Goal: Task Accomplishment & Management: Complete application form

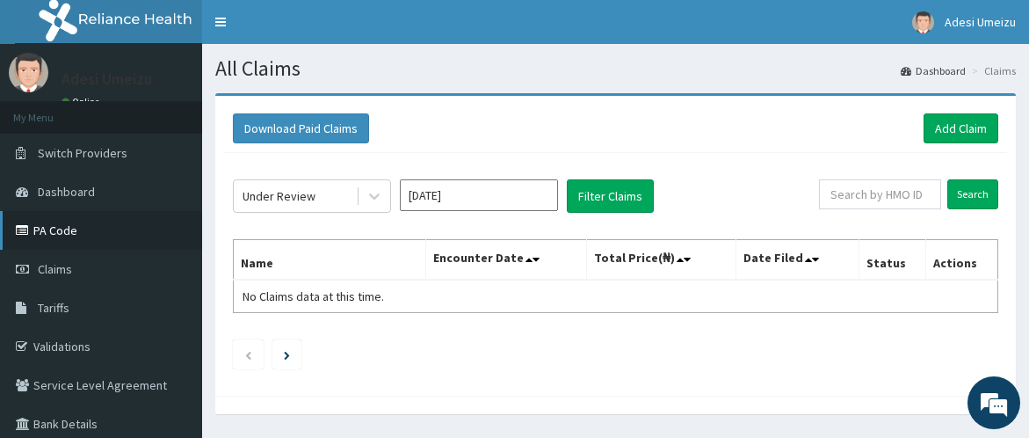
click at [76, 234] on link "PA Code" at bounding box center [101, 230] width 202 height 39
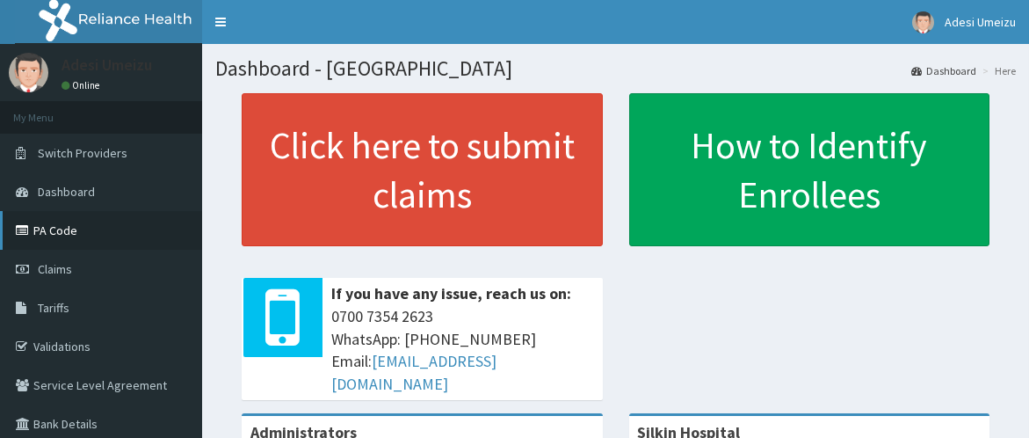
click at [58, 225] on link "PA Code" at bounding box center [101, 230] width 202 height 39
click at [55, 264] on span "Claims" at bounding box center [55, 269] width 34 height 16
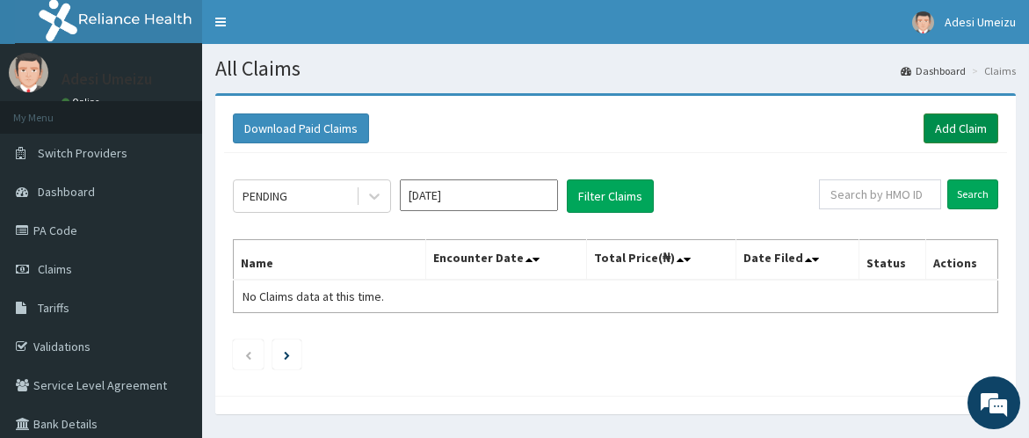
click at [963, 125] on link "Add Claim" at bounding box center [961, 128] width 75 height 30
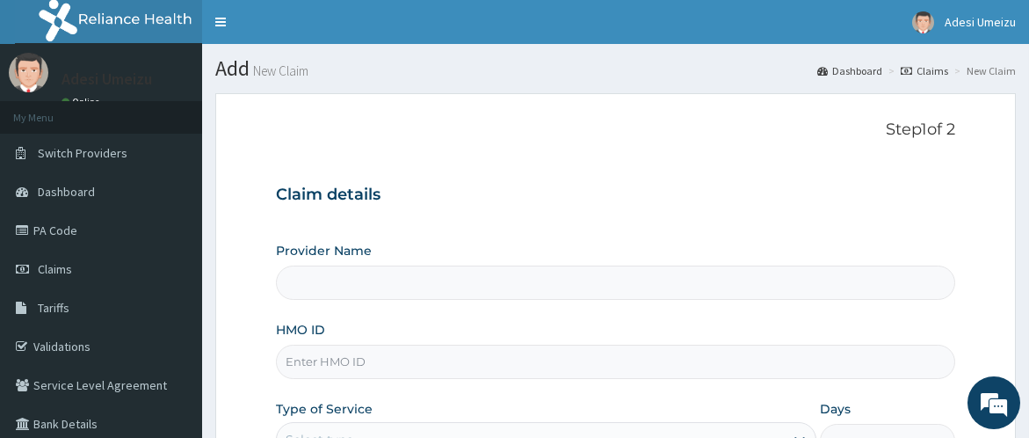
type input "Silkin Hospital"
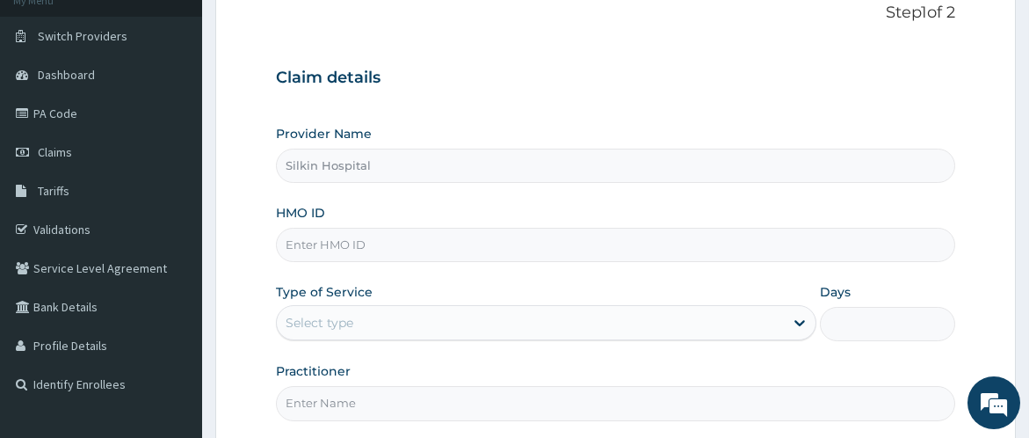
click at [359, 247] on input "HMO ID" at bounding box center [616, 245] width 680 height 34
type input "TIR/10013/A"
click at [313, 326] on div "Select type" at bounding box center [320, 323] width 68 height 18
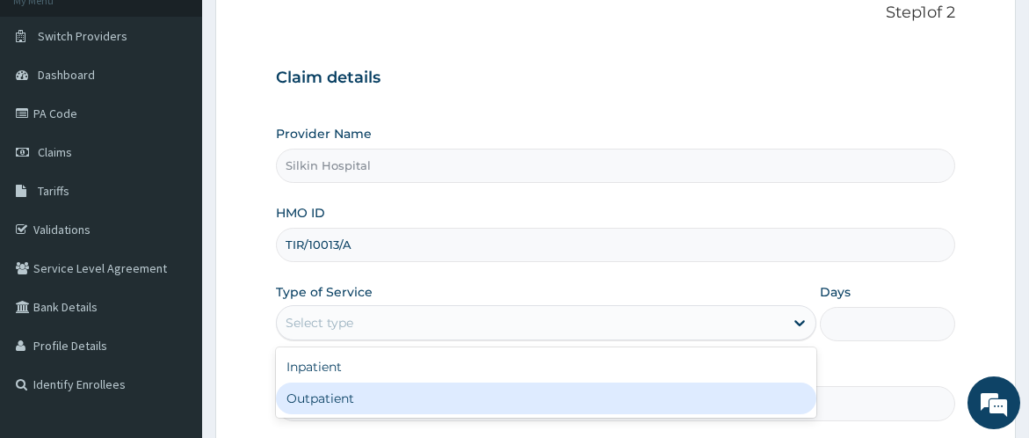
click at [759, 394] on div "Outpatient" at bounding box center [546, 398] width 541 height 32
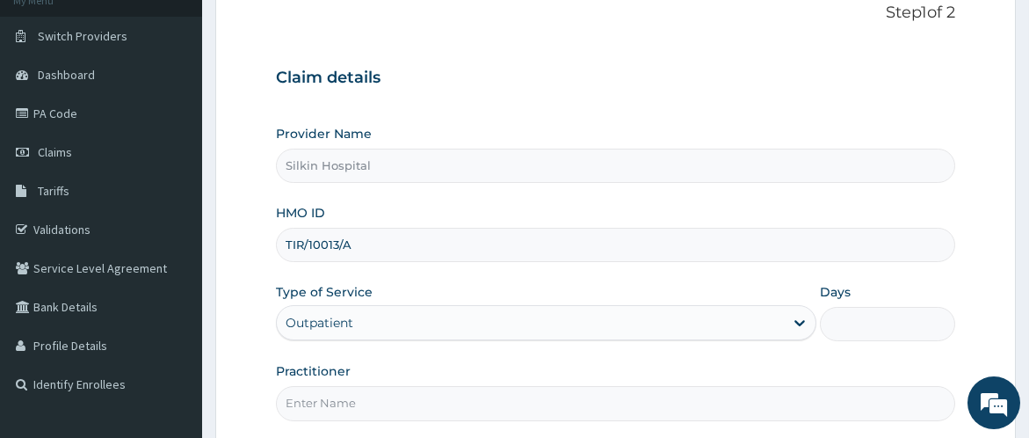
type input "1"
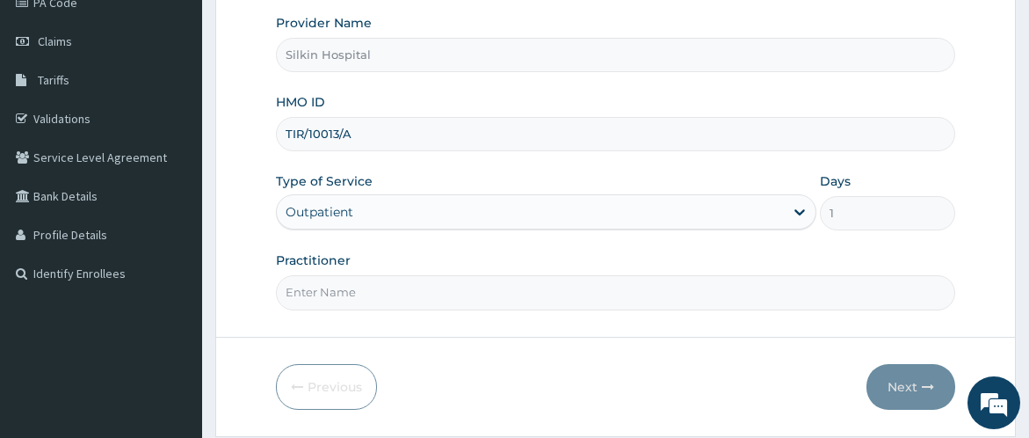
scroll to position [234, 0]
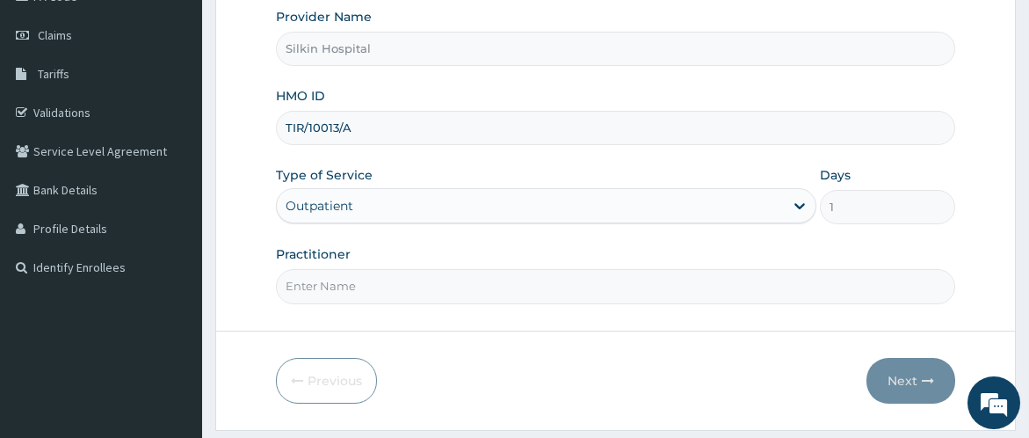
click at [437, 276] on input "Practitioner" at bounding box center [616, 286] width 680 height 34
type input "DR UMEIZU"
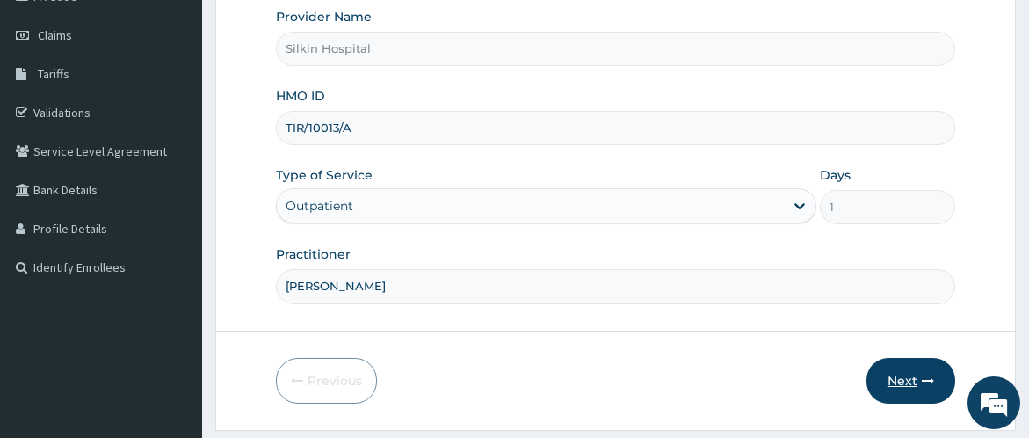
click at [908, 379] on button "Next" at bounding box center [911, 381] width 89 height 46
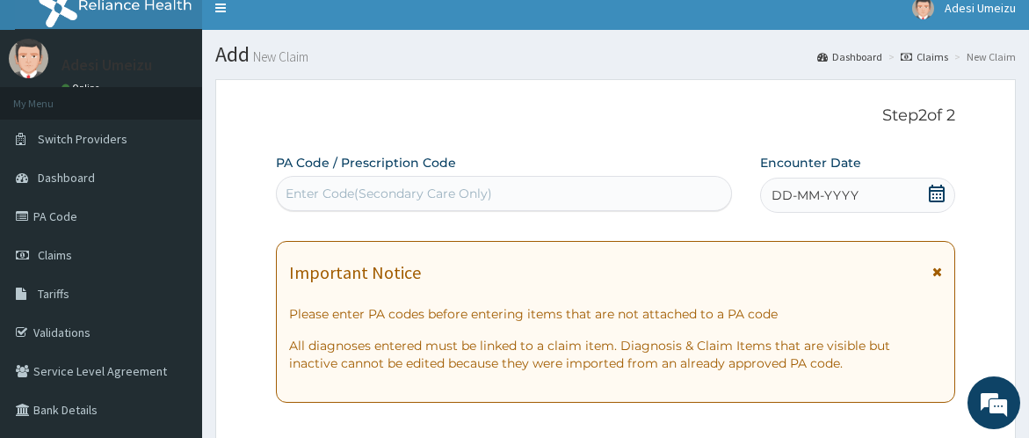
scroll to position [0, 0]
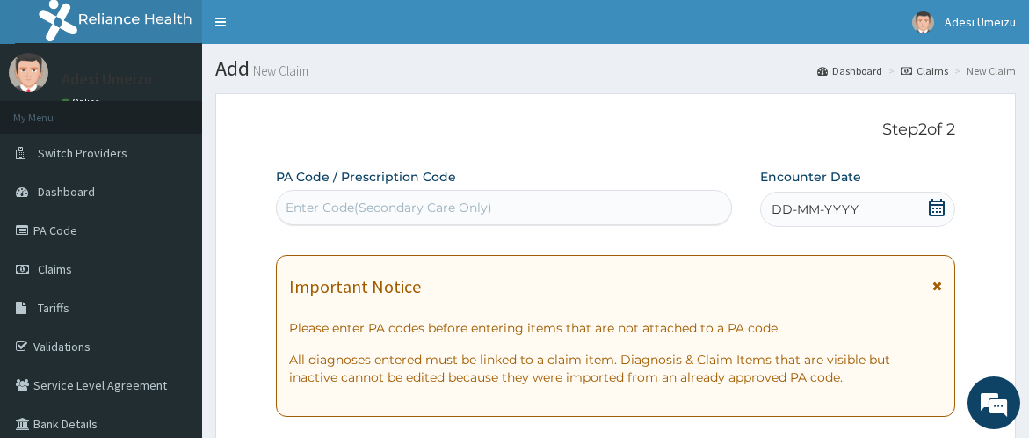
click at [289, 203] on div "Enter Code(Secondary Care Only)" at bounding box center [389, 208] width 207 height 18
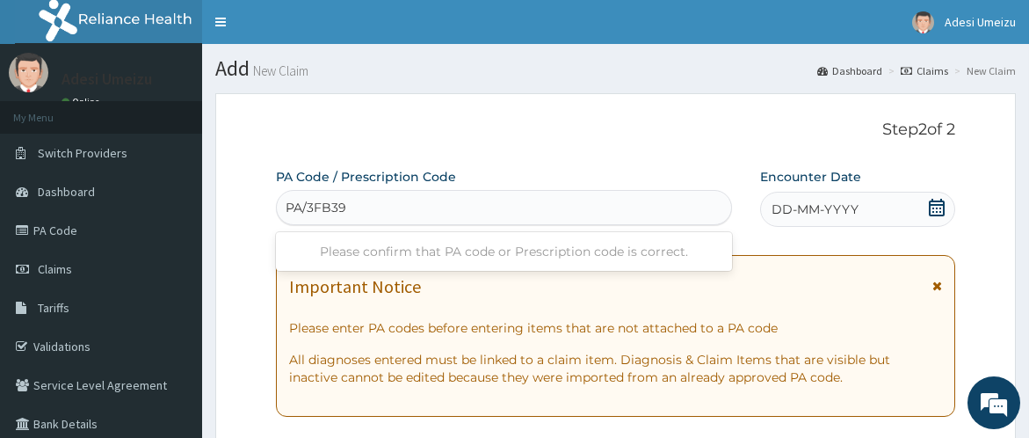
type input "PA/3FB393"
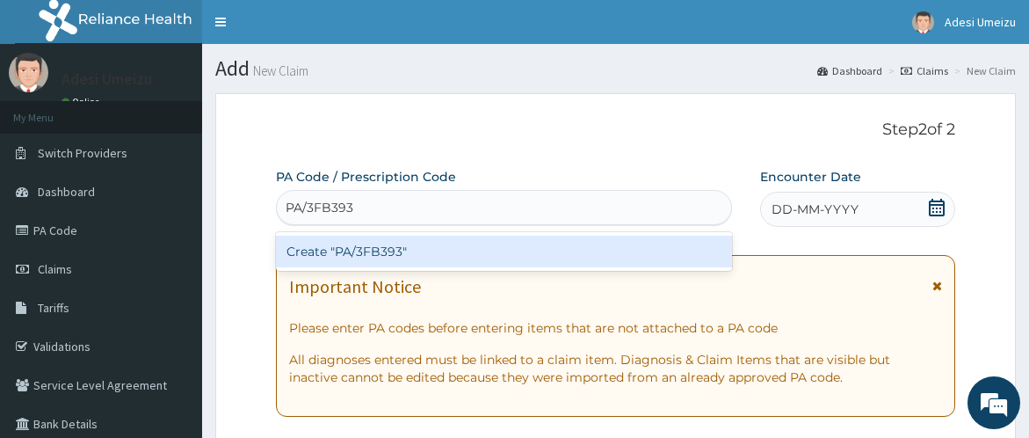
click at [353, 248] on div "Create "PA/3FB393"" at bounding box center [503, 252] width 455 height 32
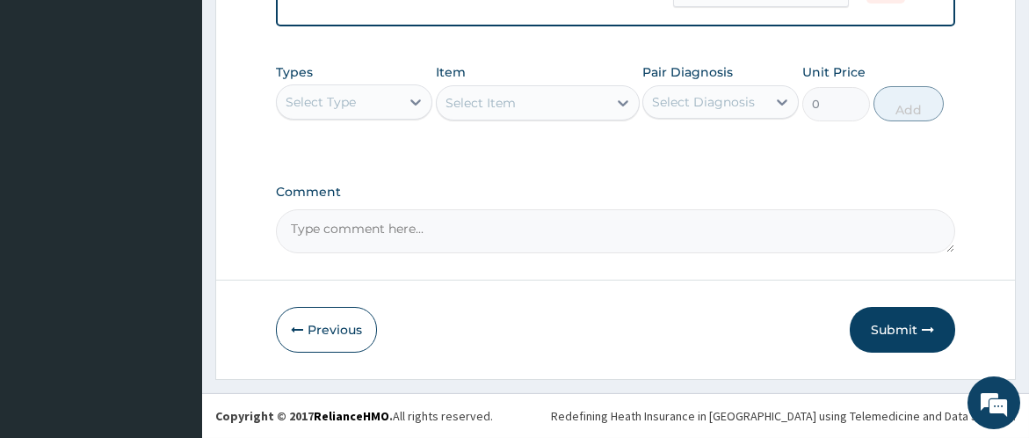
scroll to position [1072, 0]
click at [904, 337] on button "Submit" at bounding box center [902, 330] width 105 height 46
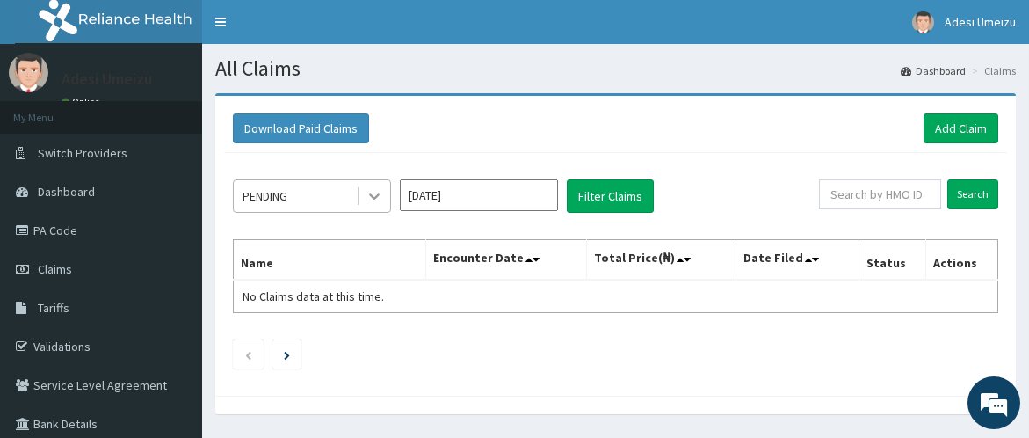
click at [371, 196] on icon at bounding box center [374, 197] width 11 height 6
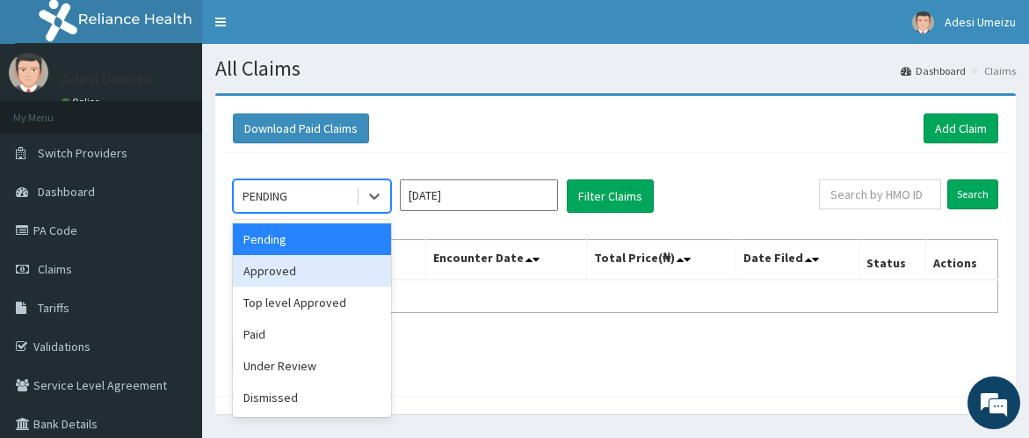
click at [312, 266] on div "Approved" at bounding box center [312, 271] width 158 height 32
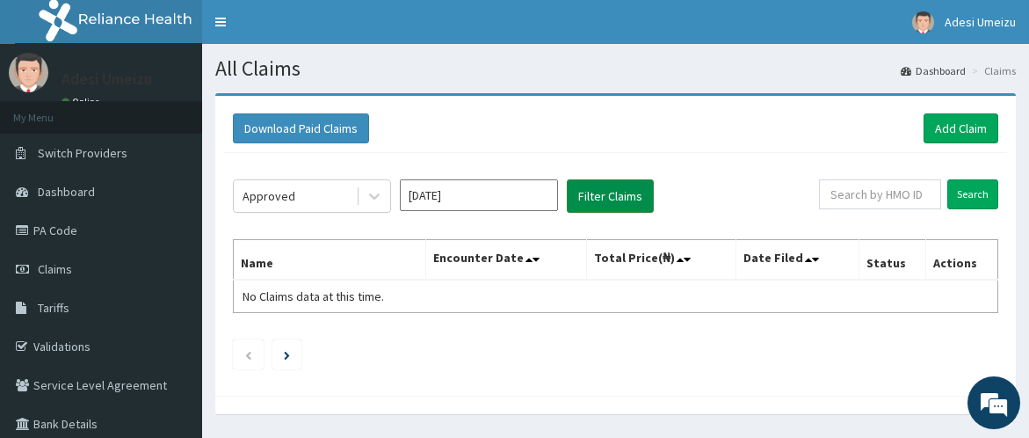
click at [609, 193] on button "Filter Claims" at bounding box center [610, 195] width 87 height 33
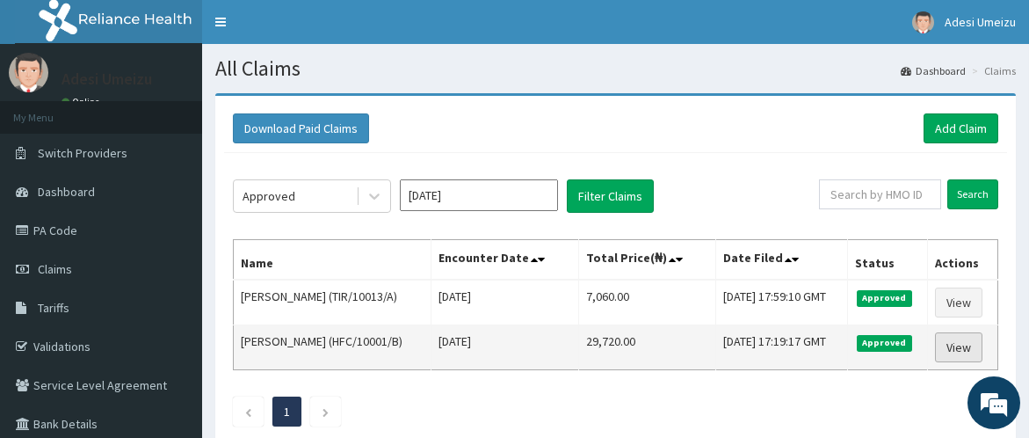
click at [970, 347] on link "View" at bounding box center [958, 347] width 47 height 30
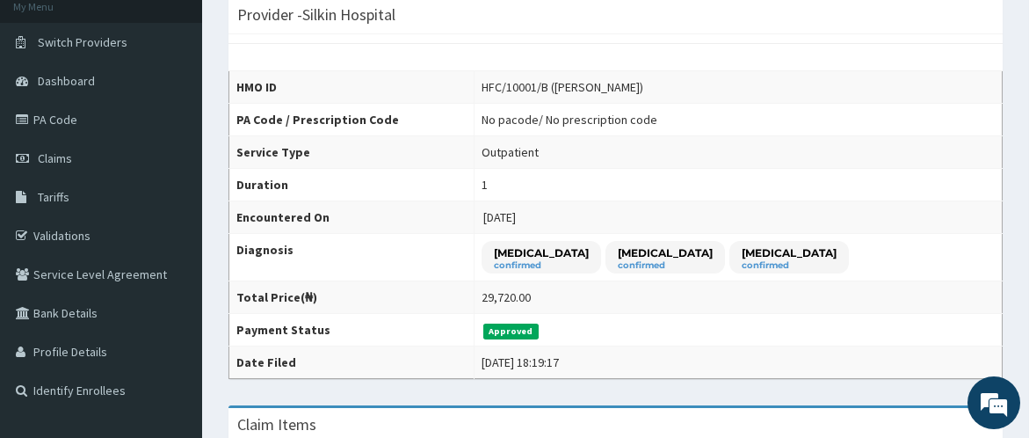
scroll to position [77, 0]
